Goal: Transaction & Acquisition: Purchase product/service

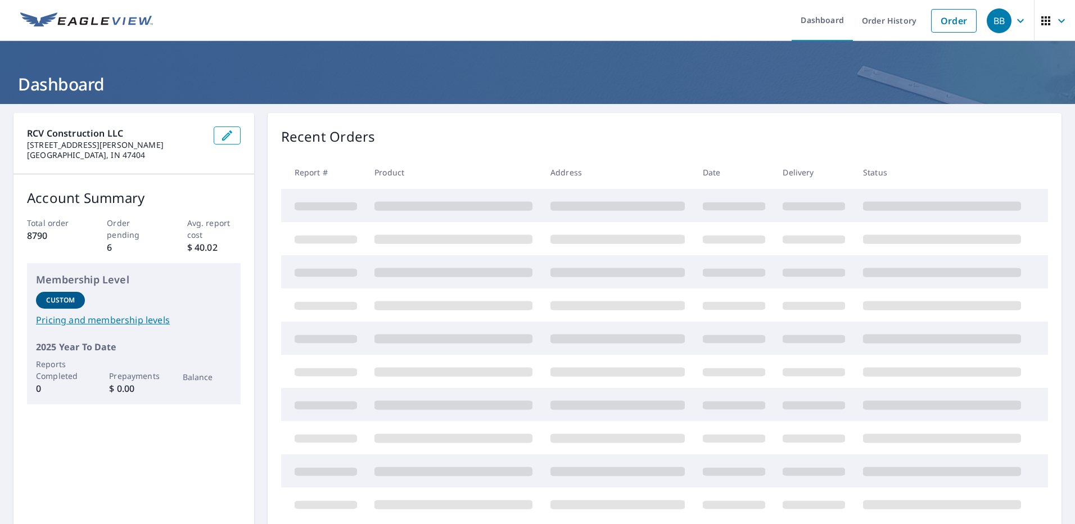
click at [946, 16] on link "Order" at bounding box center [954, 21] width 46 height 24
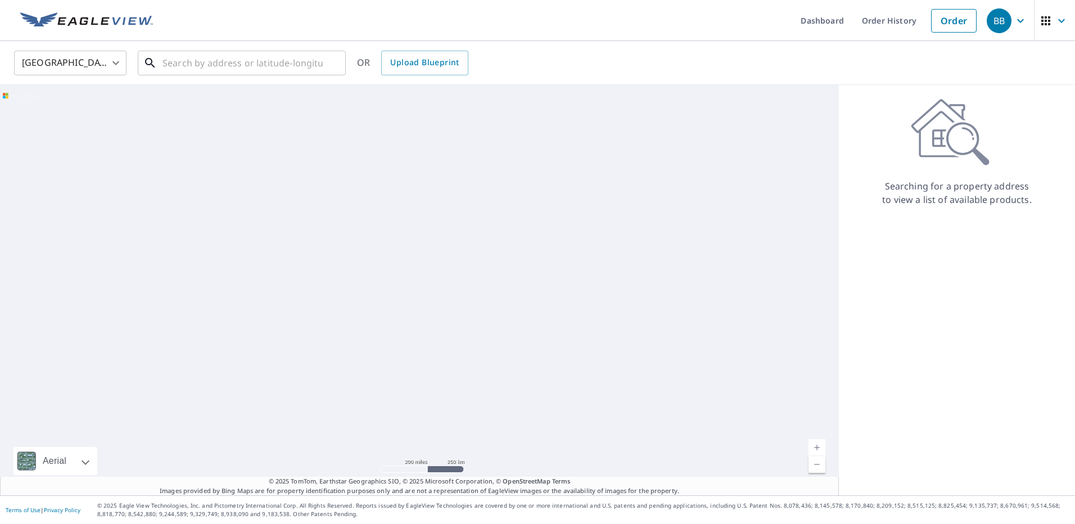
click at [219, 70] on input "text" at bounding box center [242, 62] width 160 height 31
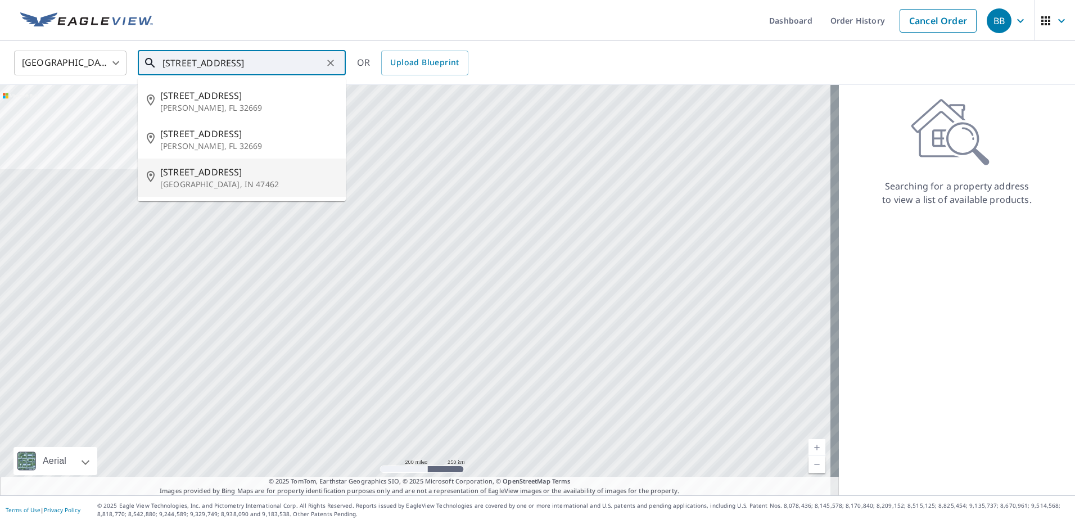
click at [166, 186] on p "[GEOGRAPHIC_DATA], IN 47462" at bounding box center [248, 184] width 177 height 11
type input "[STREET_ADDRESS]"
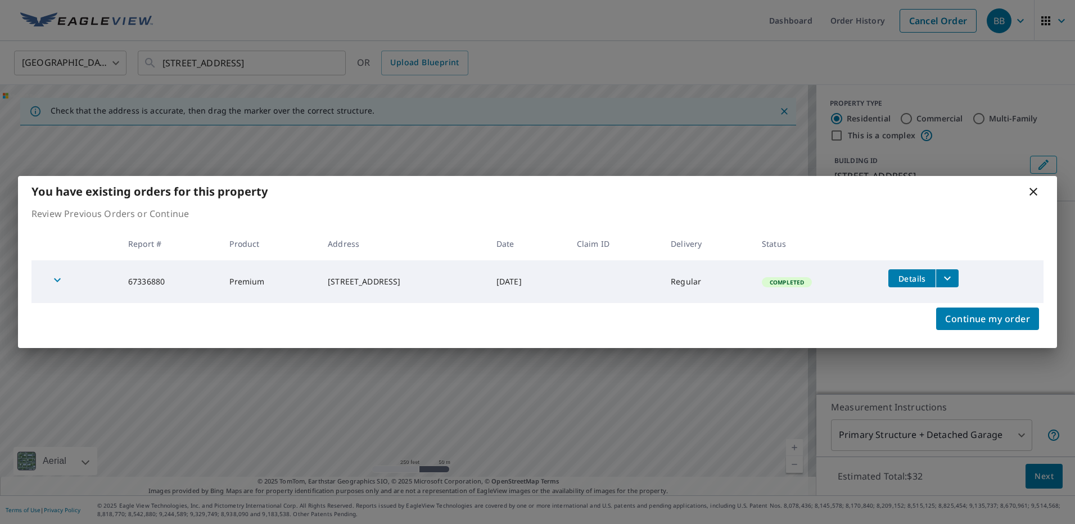
click at [1036, 188] on icon at bounding box center [1033, 191] width 13 height 13
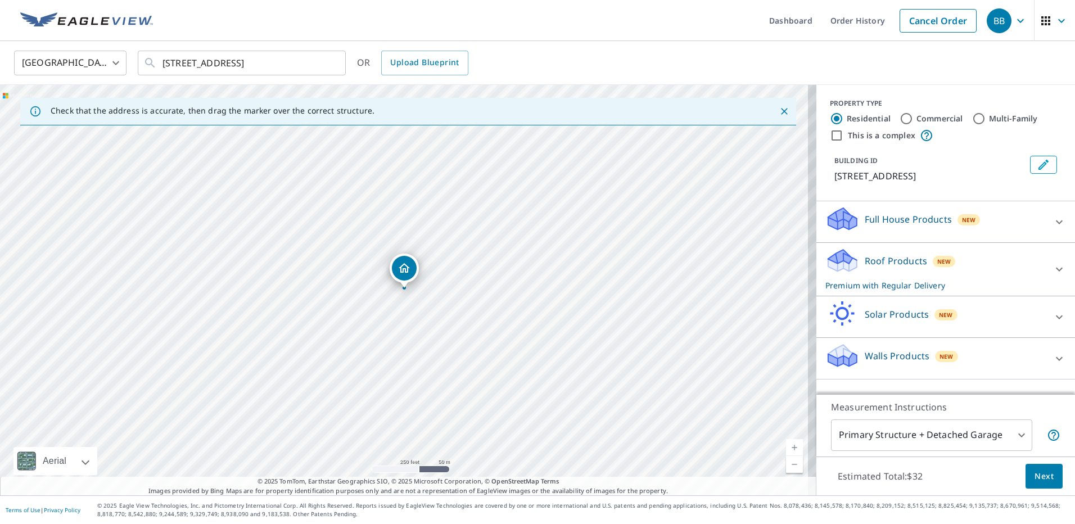
click at [959, 211] on div "Full House Products New" at bounding box center [935, 222] width 220 height 32
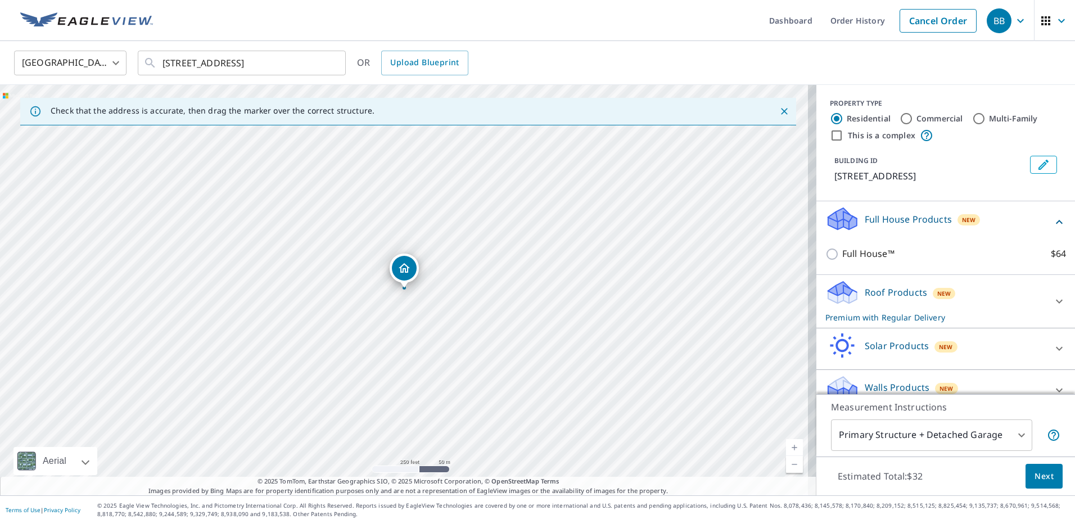
click at [897, 238] on div "Full House Products New" at bounding box center [938, 222] width 227 height 32
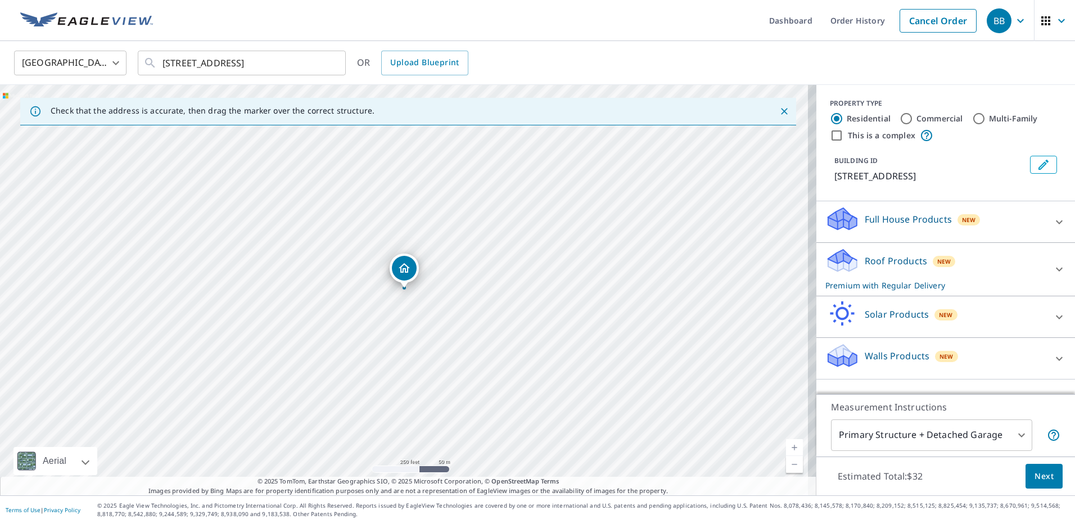
click at [890, 264] on p "Roof Products" at bounding box center [896, 260] width 62 height 13
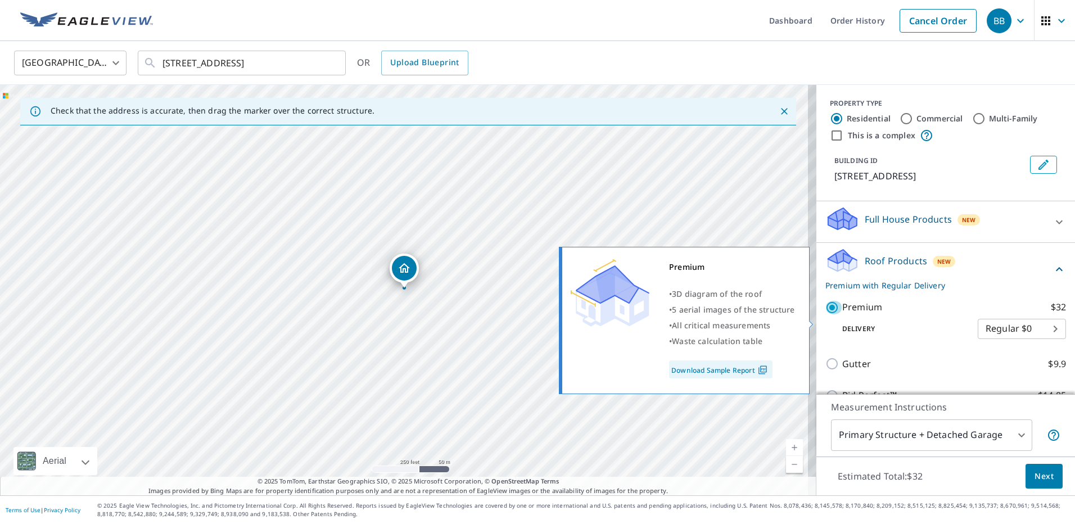
click at [826, 314] on input "Premium $32" at bounding box center [833, 307] width 17 height 13
checkbox input "false"
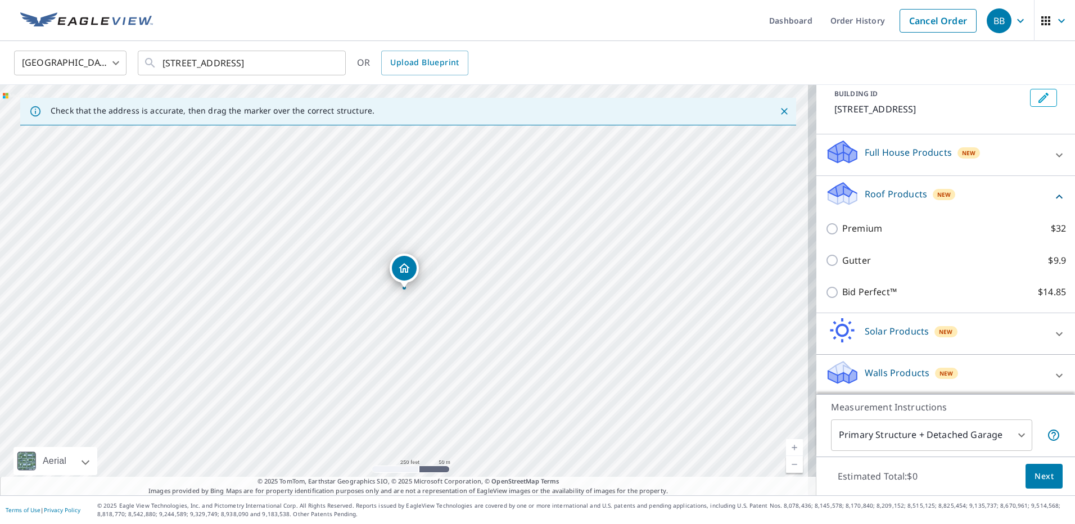
scroll to position [83, 0]
click at [888, 376] on p "Walls Products" at bounding box center [897, 370] width 65 height 13
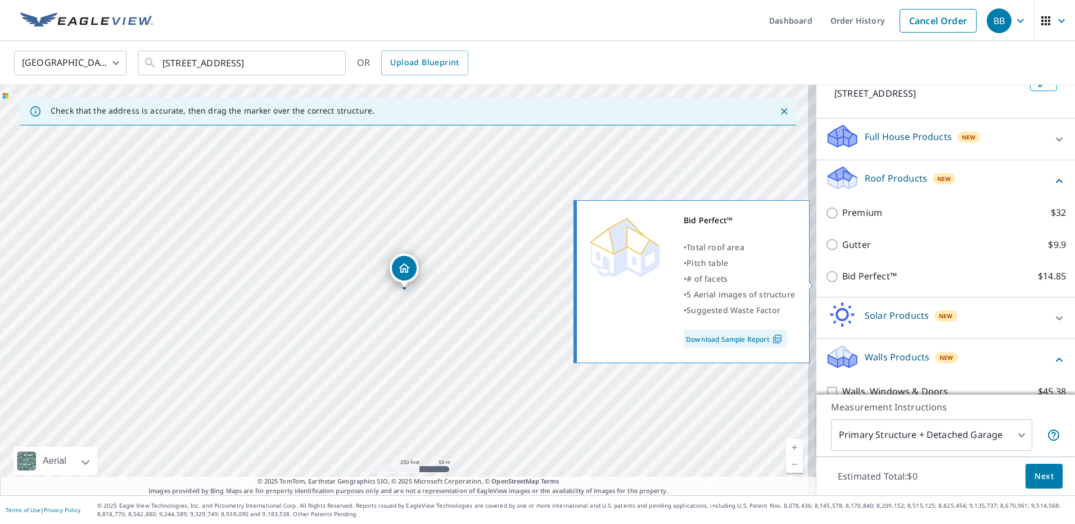
scroll to position [147, 0]
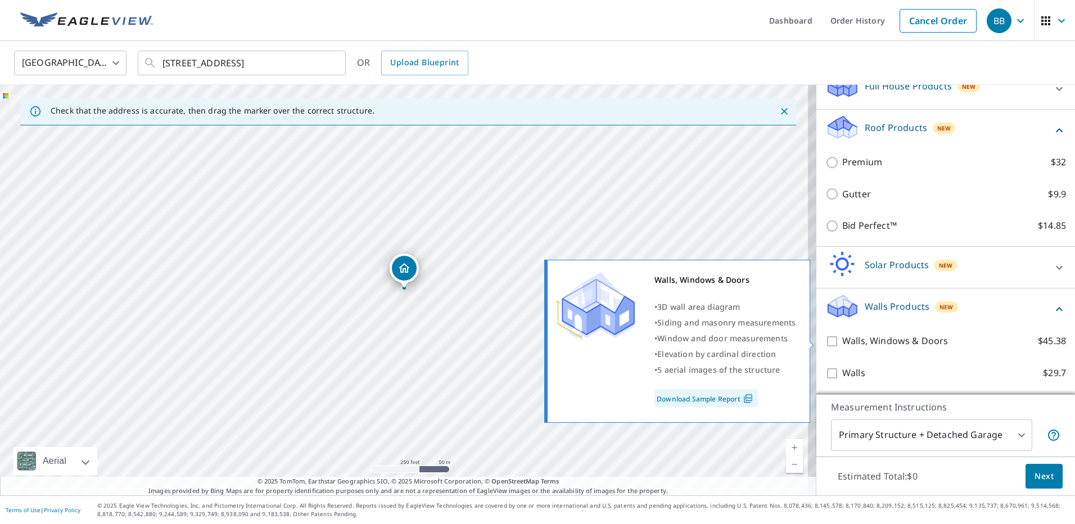
click at [842, 342] on p "Walls, Windows & Doors" at bounding box center [895, 341] width 106 height 14
click at [835, 342] on input "Walls, Windows & Doors $45.38" at bounding box center [833, 341] width 17 height 13
checkbox input "true"
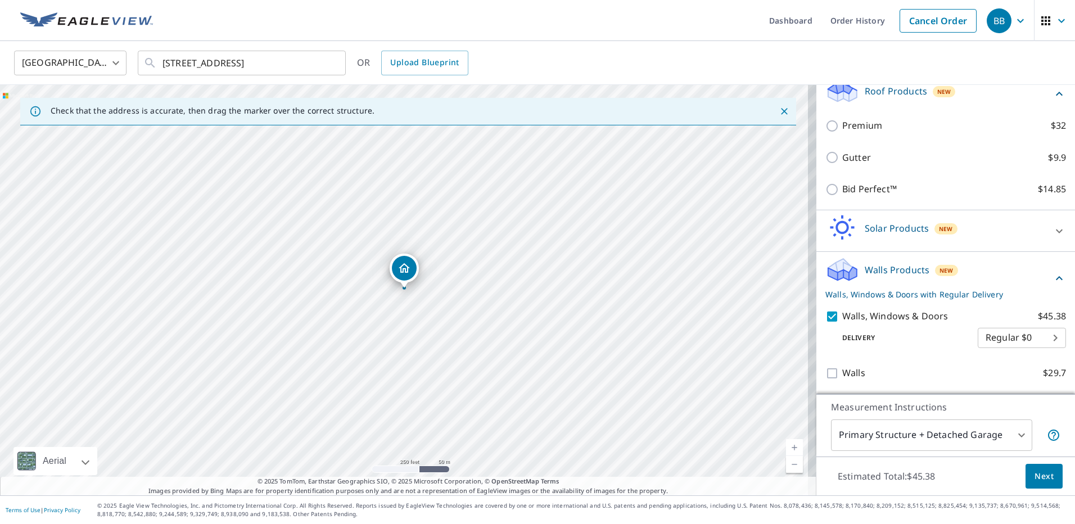
scroll to position [183, 0]
click at [1034, 469] on span "Next" at bounding box center [1043, 476] width 19 height 14
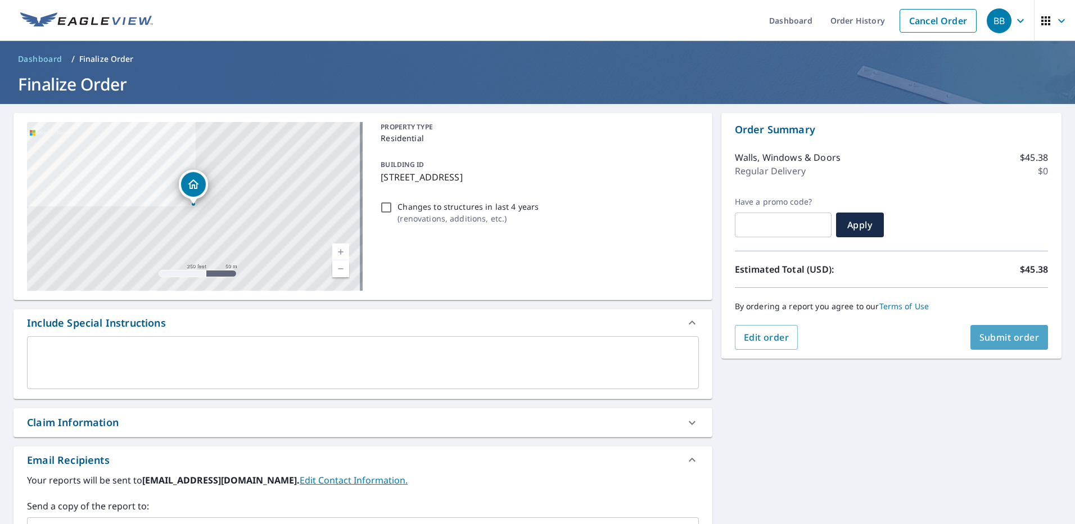
click at [992, 341] on span "Submit order" at bounding box center [1009, 337] width 60 height 12
checkbox input "true"
